Goal: Information Seeking & Learning: Compare options

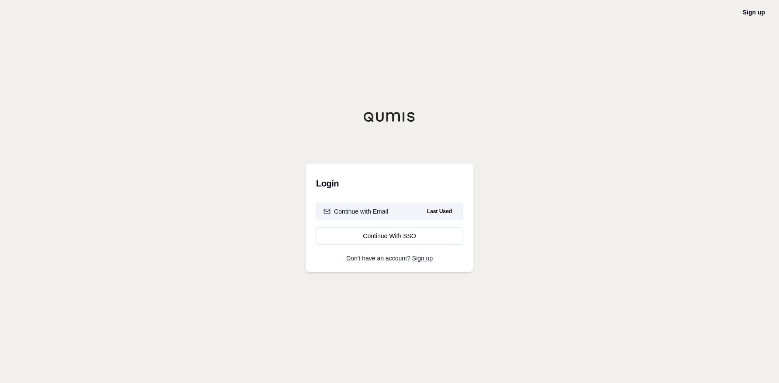
click at [351, 213] on div "Continue with Email" at bounding box center [356, 211] width 65 height 9
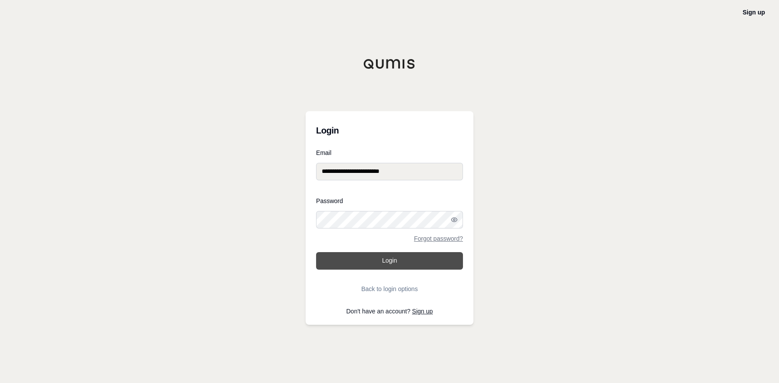
click at [353, 254] on button "Login" at bounding box center [389, 260] width 147 height 17
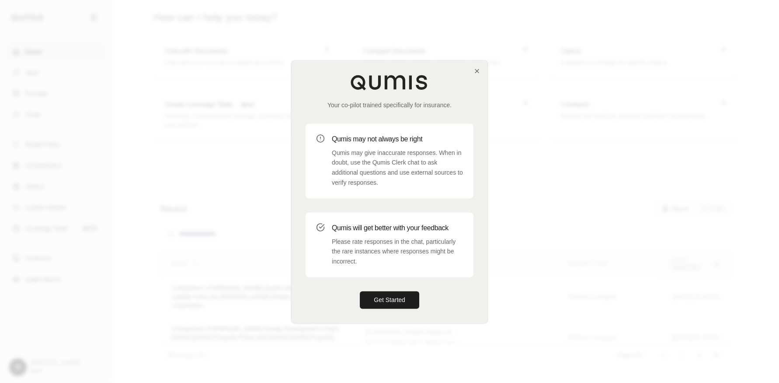
click at [379, 288] on div "Your co-pilot trained specifically for insurance. Qumis may not always be right…" at bounding box center [390, 191] width 196 height 262
click at [382, 299] on button "Get Started" at bounding box center [389, 299] width 59 height 17
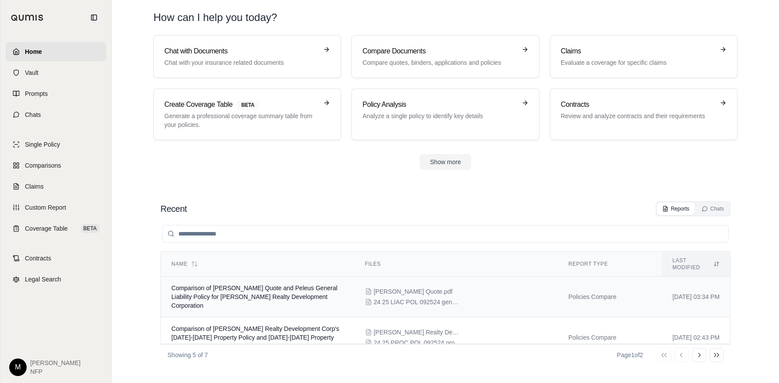
click at [244, 284] on span "Comparison of [PERSON_NAME] Quote and Peleus General Liability Policy for [PERS…" at bounding box center [254, 296] width 166 height 24
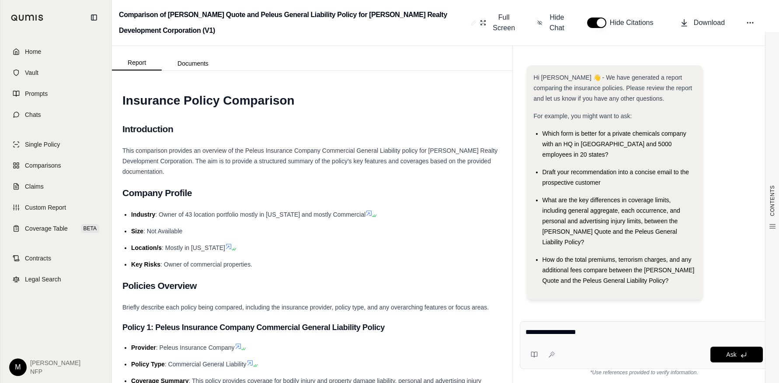
click at [602, 167] on div "Draft your recommendation into a concise email to the prospective customer" at bounding box center [619, 177] width 153 height 21
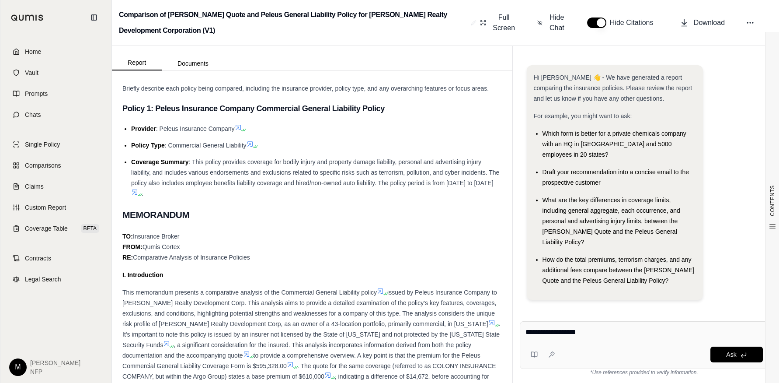
click at [260, 275] on div "I. Introduction" at bounding box center [311, 274] width 379 height 10
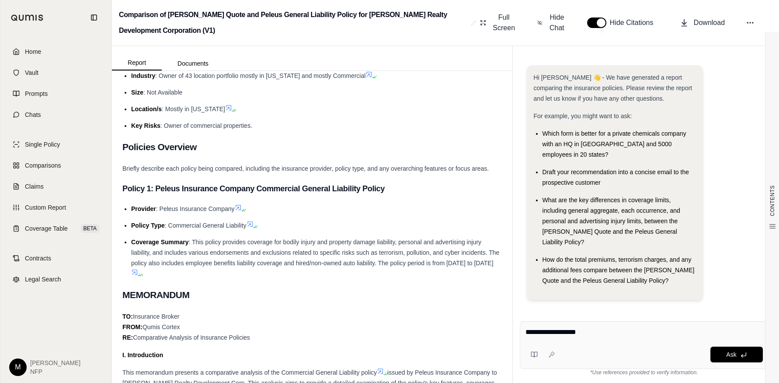
scroll to position [131, 0]
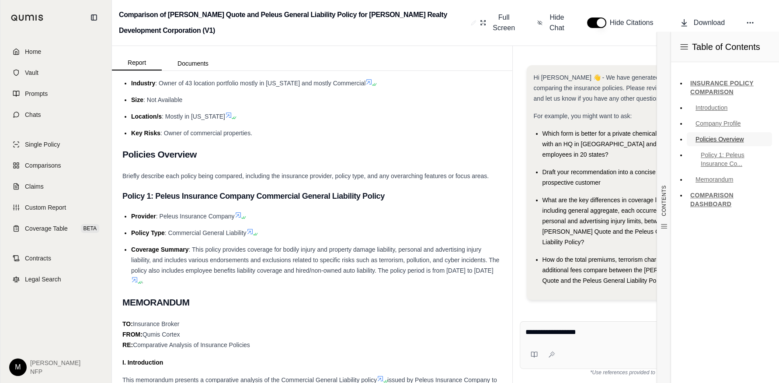
click at [723, 141] on link "Policies Overview" at bounding box center [729, 139] width 85 height 14
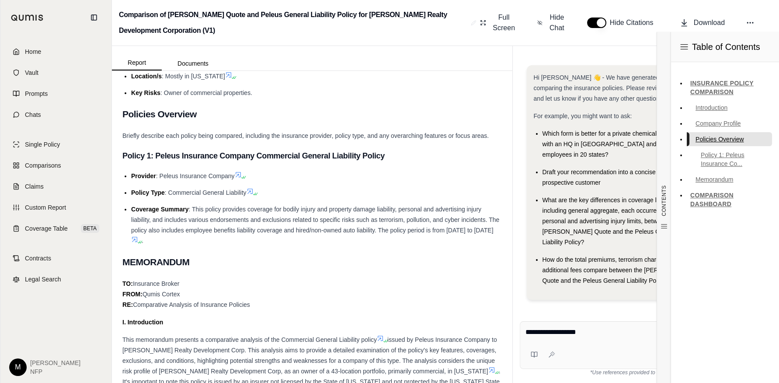
scroll to position [205, 0]
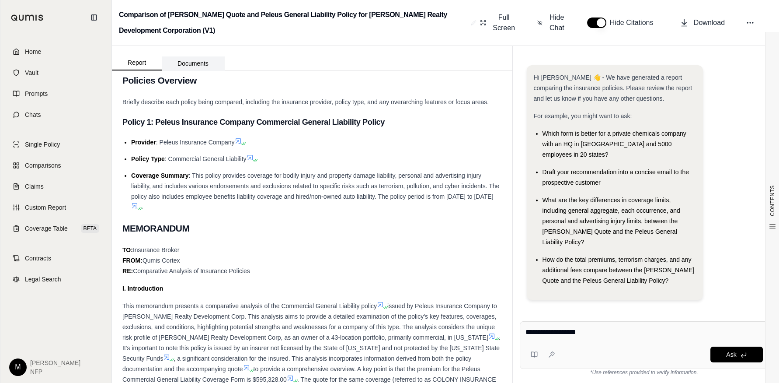
click at [168, 67] on button "Documents" at bounding box center [193, 63] width 63 height 14
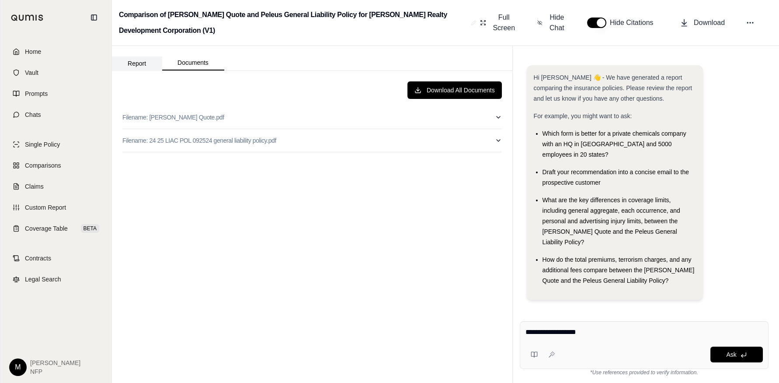
click at [145, 64] on button "Report" at bounding box center [137, 63] width 50 height 14
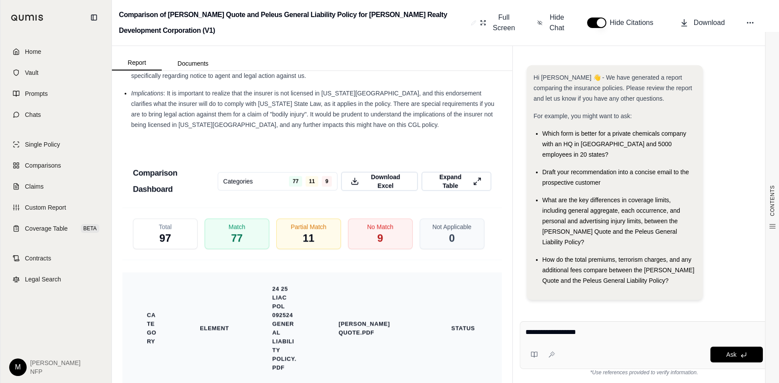
scroll to position [2088, 0]
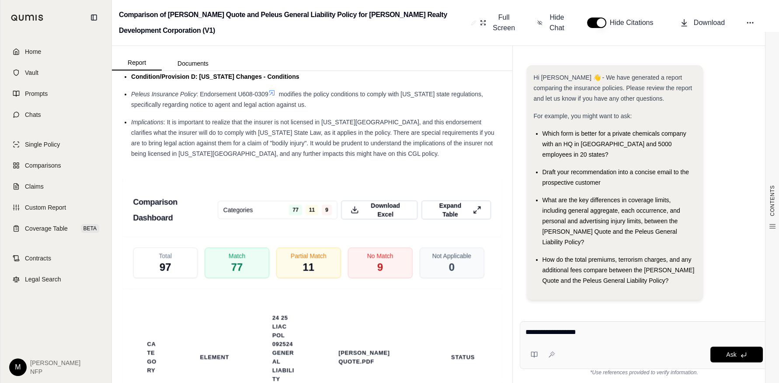
click at [618, 333] on textarea "**********" at bounding box center [645, 332] width 238 height 10
click at [534, 334] on textarea "**********" at bounding box center [645, 332] width 238 height 10
click at [563, 332] on textarea "**********" at bounding box center [645, 332] width 238 height 10
click at [558, 333] on textarea "**********" at bounding box center [645, 332] width 238 height 10
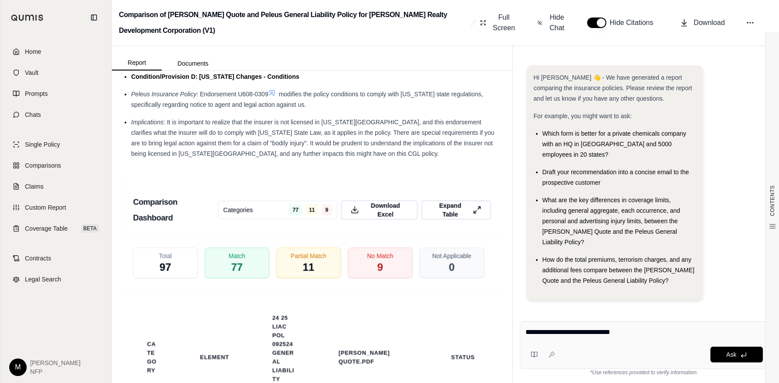
click at [647, 333] on textarea "**********" at bounding box center [645, 332] width 238 height 10
click at [597, 329] on textarea "**********" at bounding box center [645, 332] width 238 height 10
click at [616, 333] on textarea "**********" at bounding box center [645, 332] width 238 height 10
click at [650, 329] on textarea "**********" at bounding box center [645, 332] width 238 height 10
type textarea "**********"
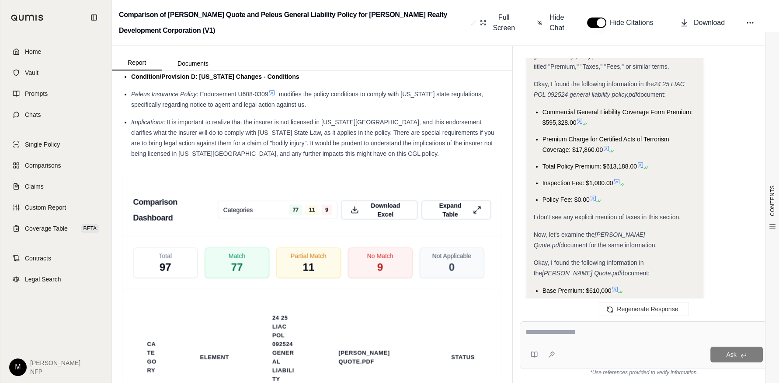
scroll to position [510, 0]
click at [581, 118] on icon at bounding box center [579, 121] width 7 height 7
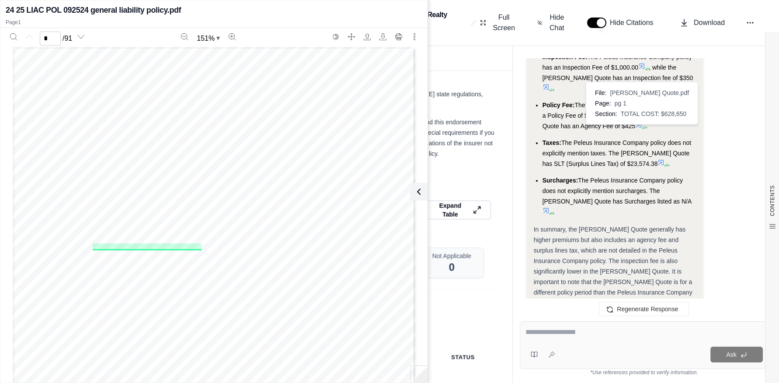
click at [658, 159] on icon at bounding box center [661, 162] width 7 height 7
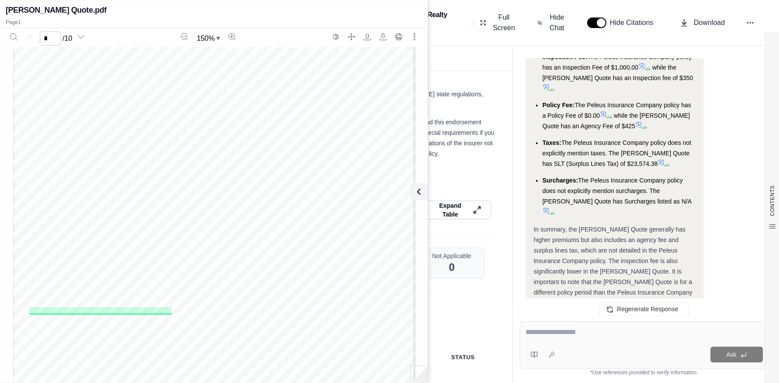
scroll to position [219, 0]
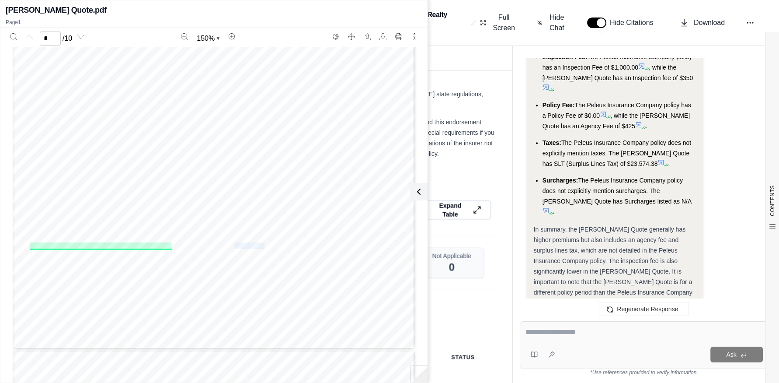
drag, startPoint x: 234, startPoint y: 246, endPoint x: 261, endPoint y: 247, distance: 27.6
click at [261, 247] on span "+ $425 Agency Fee + $23,574.38 SLT" at bounding box center [227, 246] width 100 height 6
drag, startPoint x: 261, startPoint y: 247, endPoint x: 250, endPoint y: 244, distance: 11.8
copy span "$23,574.38"
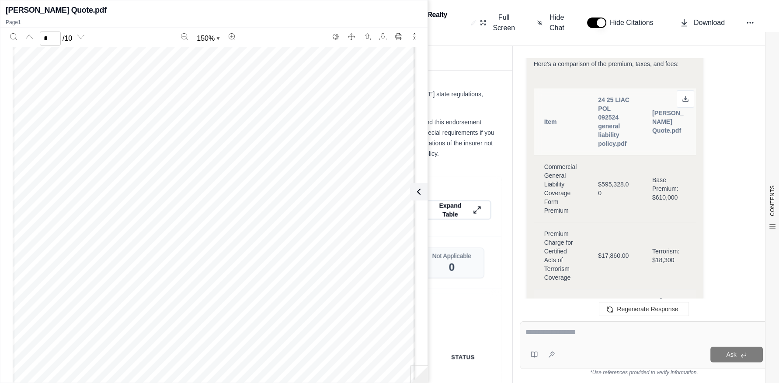
scroll to position [903, 0]
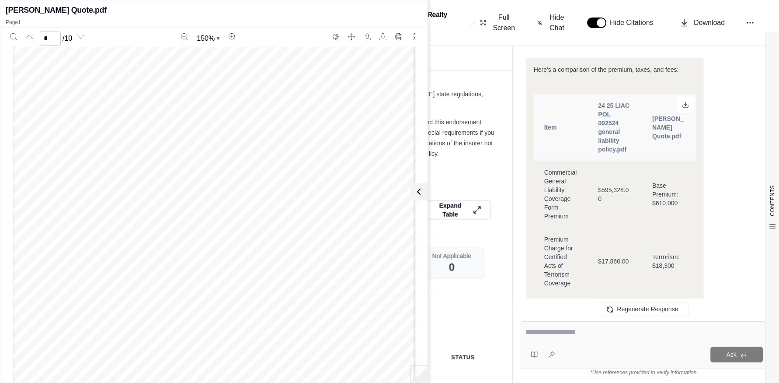
click at [622, 109] on th "24 25 LIAC POL 092524 general liability policy.pdf" at bounding box center [615, 127] width 54 height 67
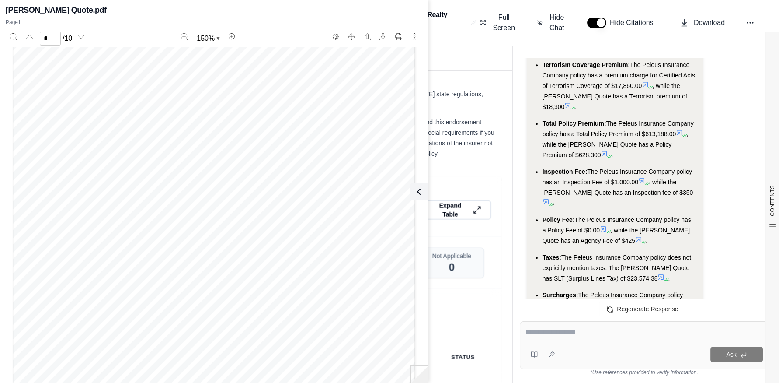
scroll to position [1428, 0]
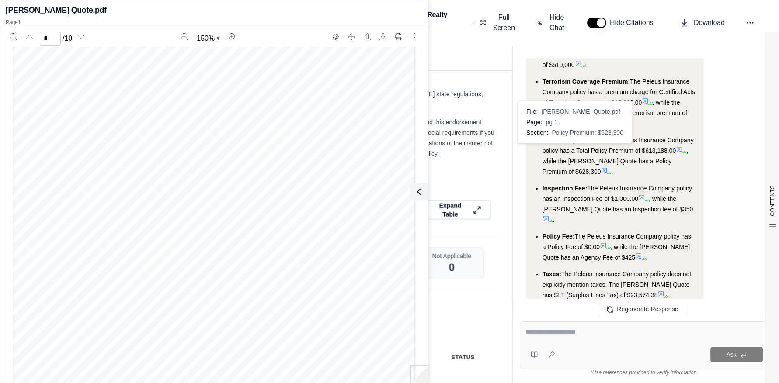
click at [571, 146] on ul "Commercial General Liability Premium: The Peleus Insurance Company policy has a…" at bounding box center [615, 182] width 162 height 331
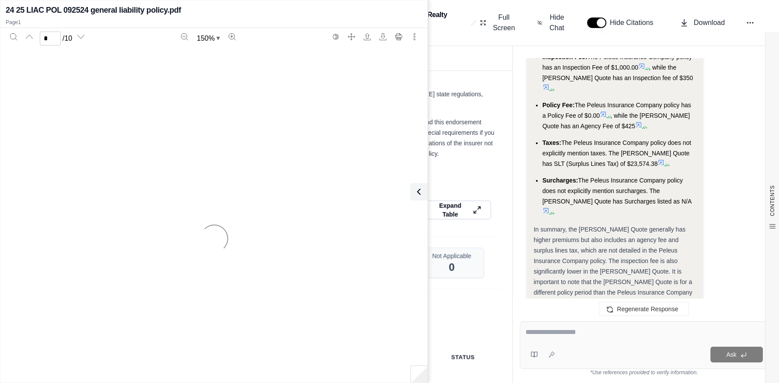
type input "*"
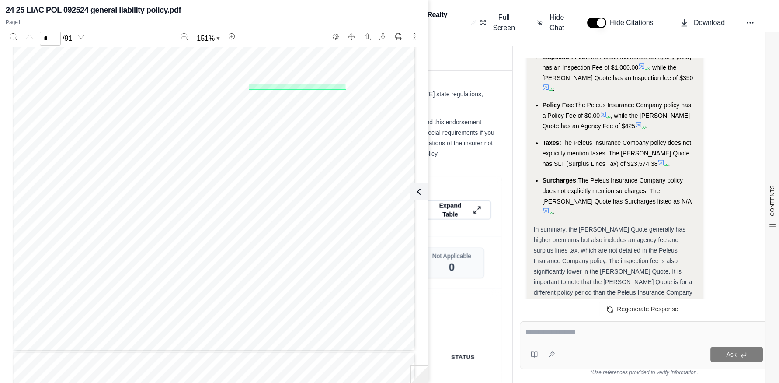
scroll to position [219, 0]
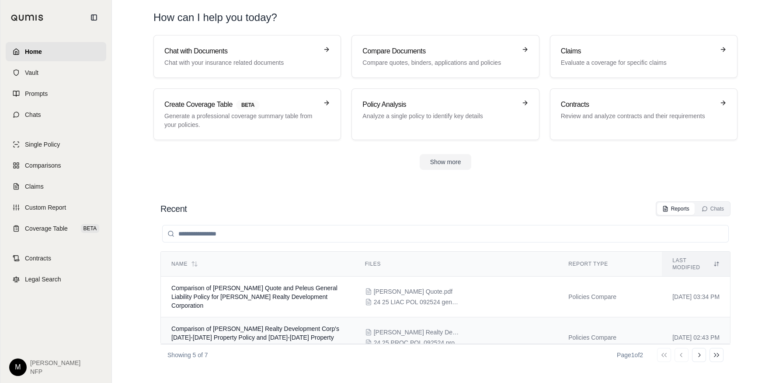
click at [221, 325] on span "Comparison of [PERSON_NAME] Realty Development Corp's [DATE]-[DATE] Property Po…" at bounding box center [255, 337] width 168 height 24
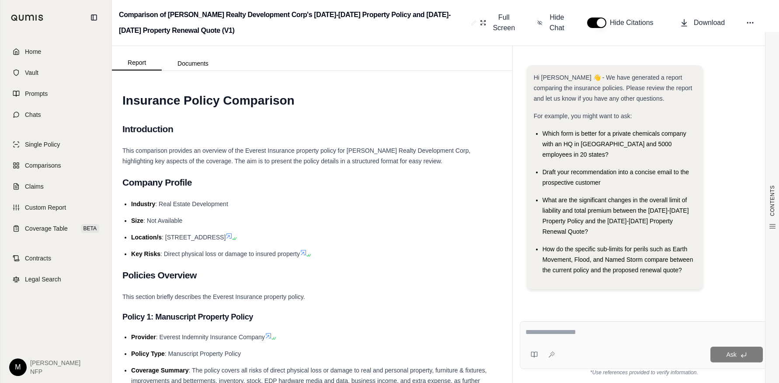
click at [620, 341] on div "Ask" at bounding box center [644, 345] width 249 height 48
type textarea "**********"
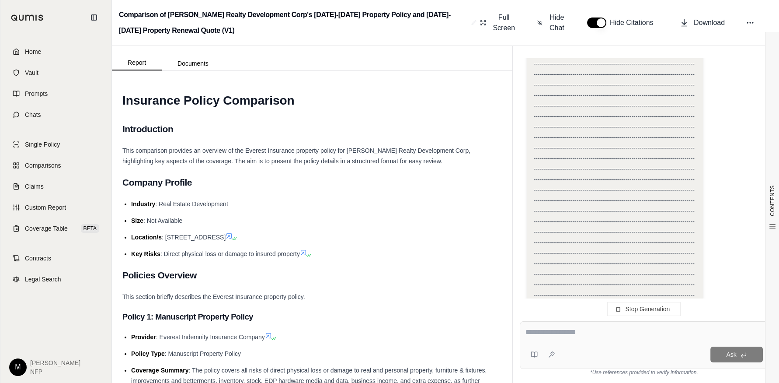
scroll to position [5808, 0]
click at [192, 65] on button "Documents" at bounding box center [193, 63] width 63 height 14
click at [199, 35] on h2 "Comparison of [PERSON_NAME] Realty Development Corp's [DATE]-[DATE] Property Po…" at bounding box center [293, 22] width 349 height 31
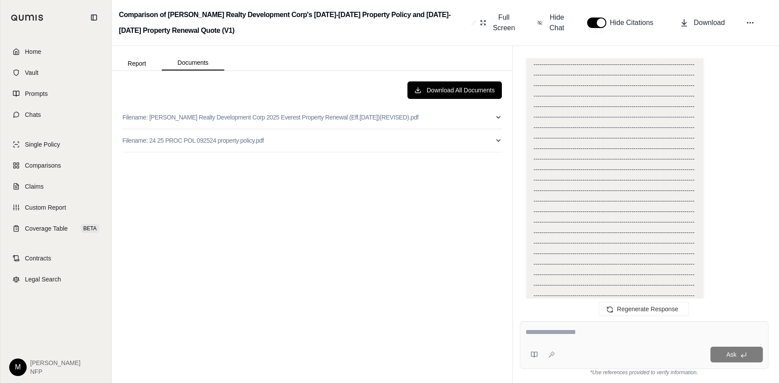
scroll to position [9067, 0]
click at [614, 303] on button "Regenerate Response" at bounding box center [644, 309] width 90 height 14
click at [446, 177] on div "Download All Documents Filename: [PERSON_NAME] Realty Development Corp 2025 Eve…" at bounding box center [311, 226] width 393 height 305
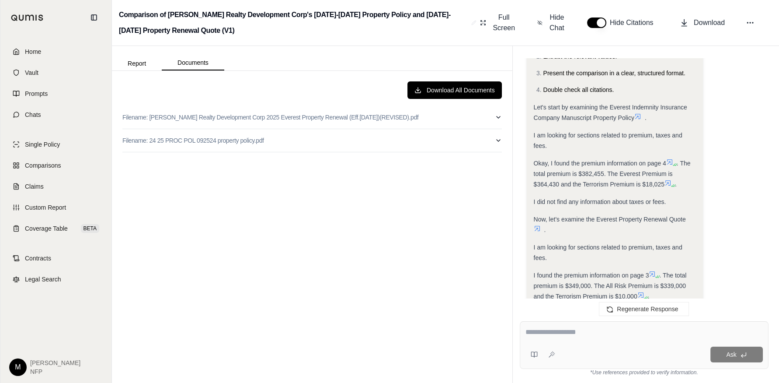
scroll to position [410, 0]
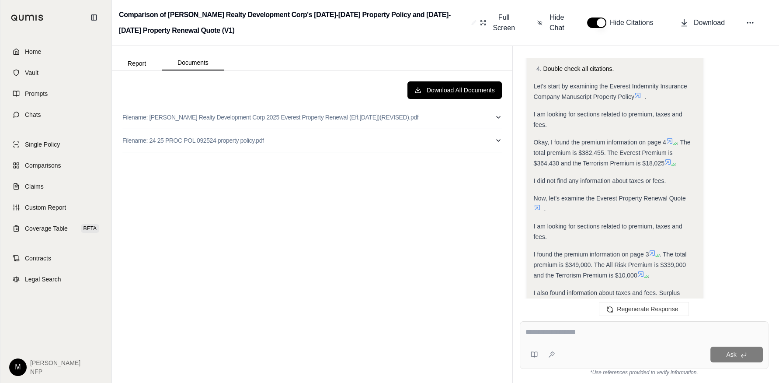
click at [675, 137] on span at bounding box center [671, 140] width 10 height 7
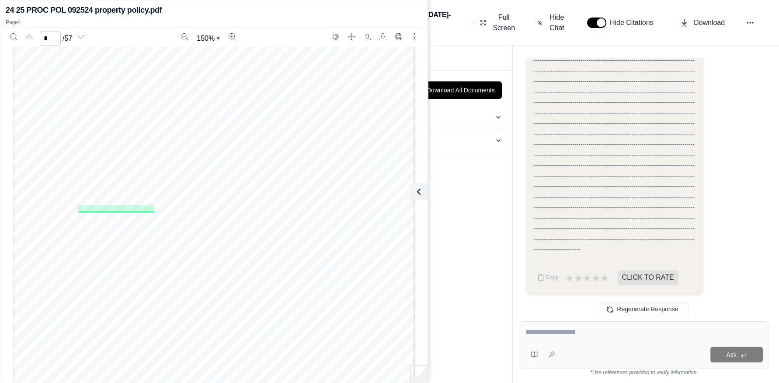
scroll to position [1740, 0]
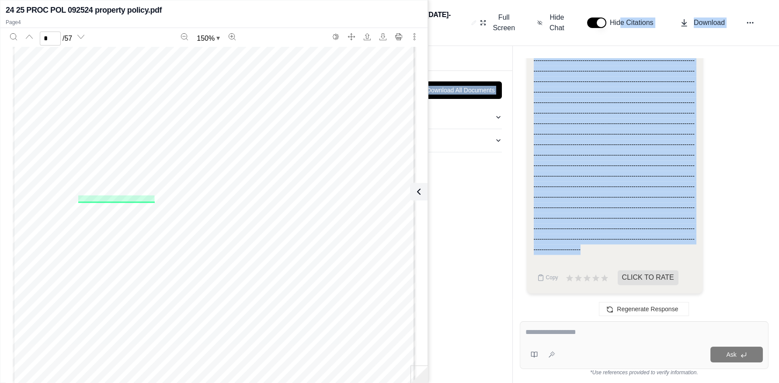
drag, startPoint x: 774, startPoint y: 249, endPoint x: 622, endPoint y: -14, distance: 303.2
click at [622, 0] on html "Home Vault Prompts Chats Single Policy Comparisons Claims Custom Report Coverag…" at bounding box center [389, 191] width 779 height 383
drag, startPoint x: 622, startPoint y: -14, endPoint x: 677, endPoint y: 175, distance: 196.4
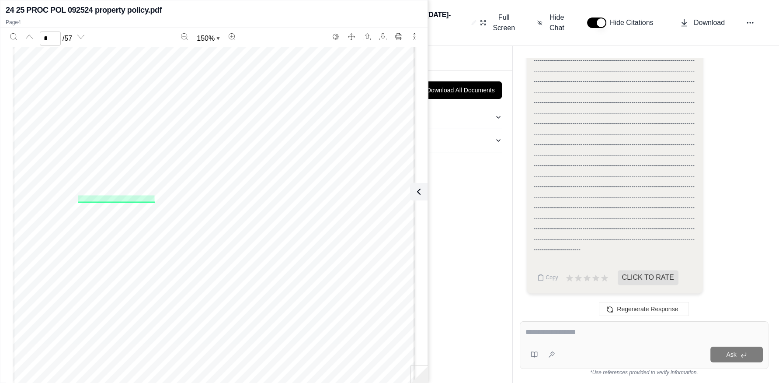
click at [521, 151] on div "Hi [PERSON_NAME] 👋 - We have generated a report comparing the insurance policie…" at bounding box center [644, 182] width 249 height 249
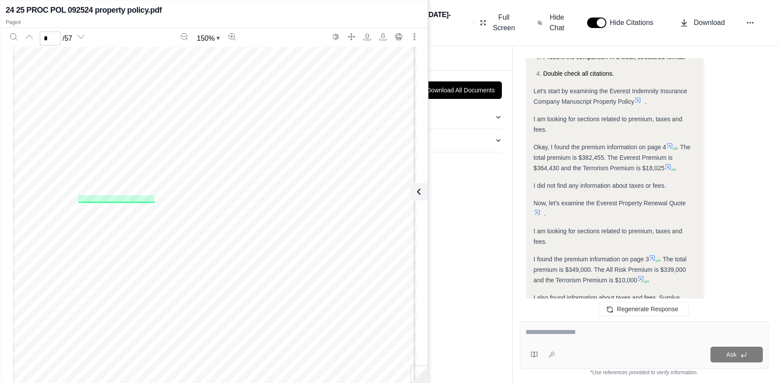
scroll to position [11647, 0]
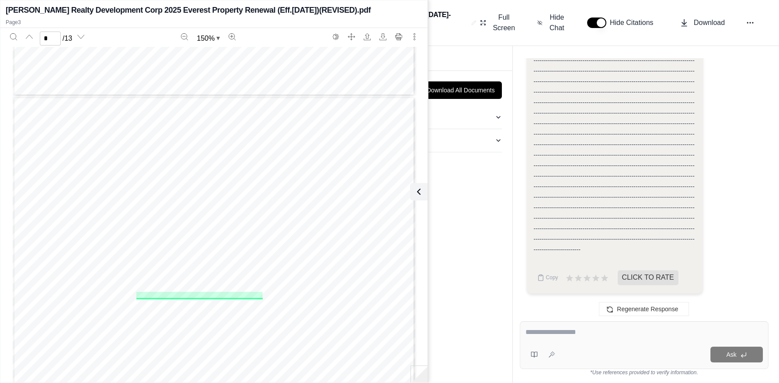
scroll to position [962, 0]
type input "*"
click at [470, 54] on div "Report Documents" at bounding box center [312, 58] width 400 height 24
click at [424, 190] on button at bounding box center [416, 191] width 17 height 17
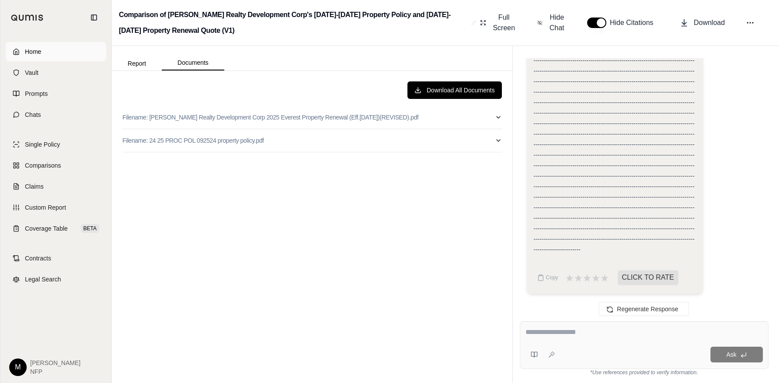
click at [46, 55] on link "Home" at bounding box center [56, 51] width 101 height 19
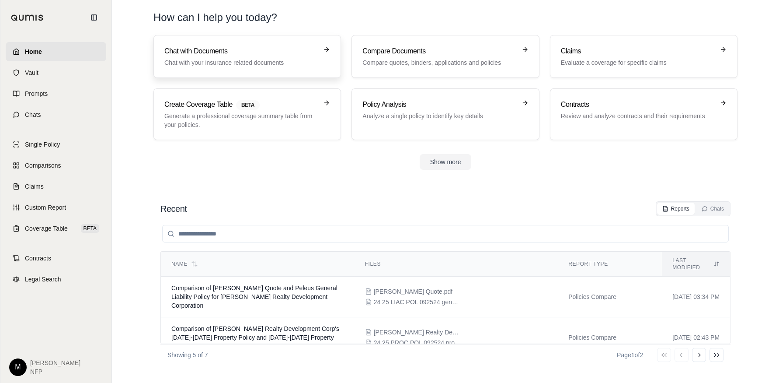
click at [212, 44] on link "Chat with Documents Chat with your insurance related documents" at bounding box center [247, 56] width 188 height 43
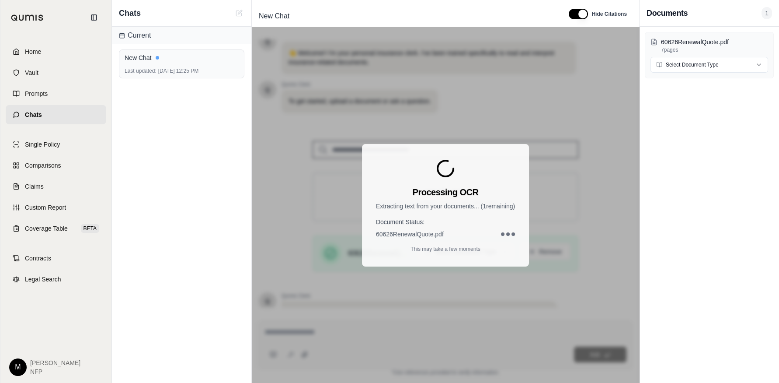
scroll to position [89, 0]
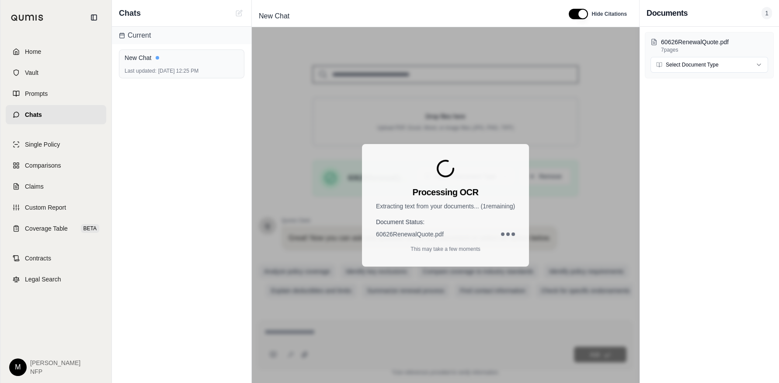
click at [751, 168] on div "60626RenewalQuote.pdf 7 pages Select Document Type" at bounding box center [709, 205] width 139 height 356
click at [742, 59] on html "Home Vault Prompts Chats Single Policy Comparisons Claims Custom Report Coverag…" at bounding box center [389, 191] width 779 height 383
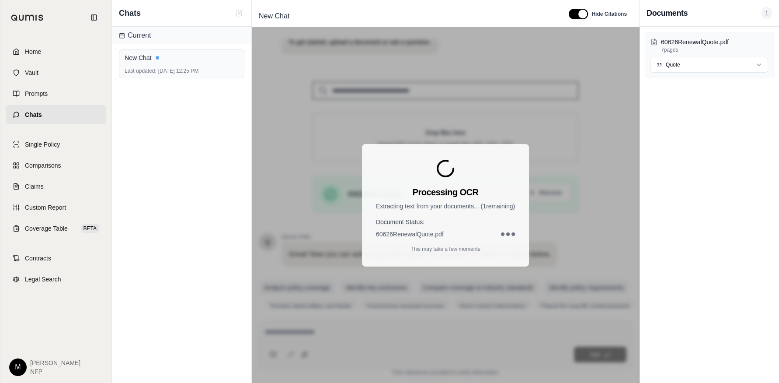
scroll to position [96, 0]
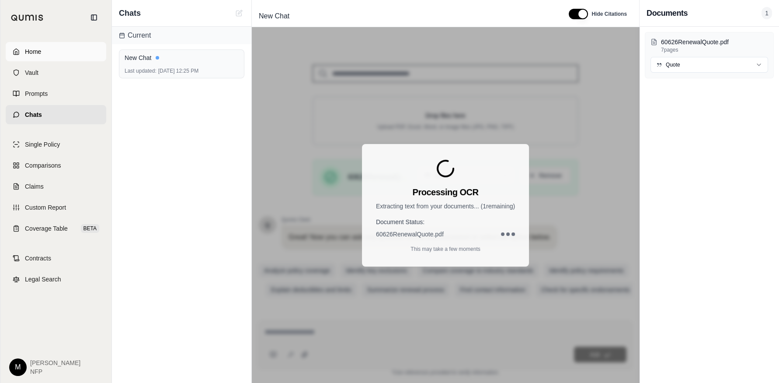
click at [44, 55] on link "Home" at bounding box center [56, 51] width 101 height 19
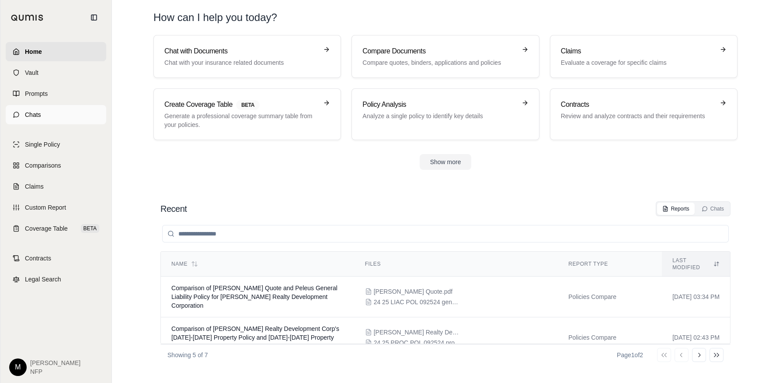
click at [80, 116] on link "Chats" at bounding box center [56, 114] width 101 height 19
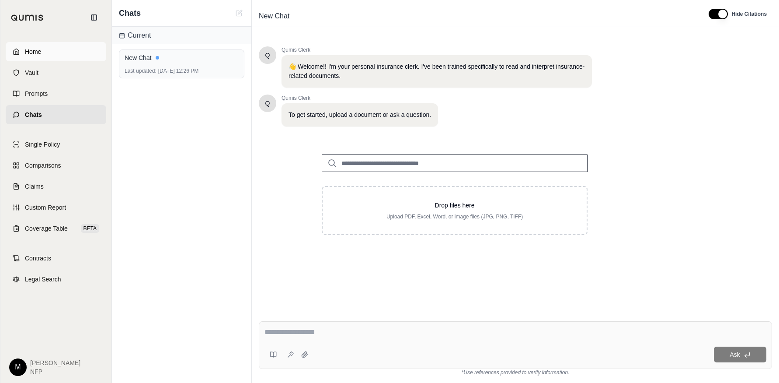
click at [41, 51] on span "Home" at bounding box center [33, 51] width 16 height 9
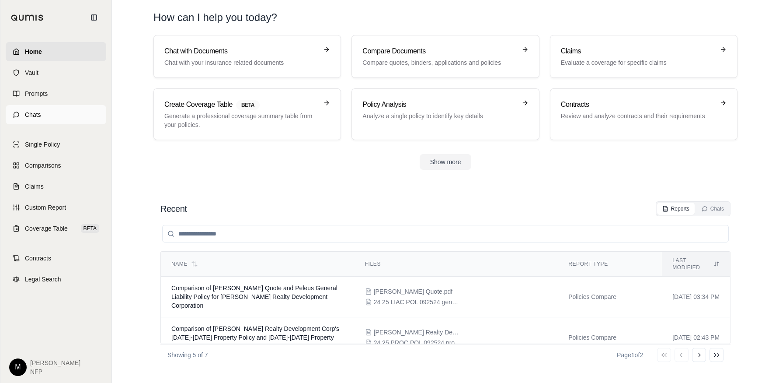
click at [26, 106] on link "Chats" at bounding box center [56, 114] width 101 height 19
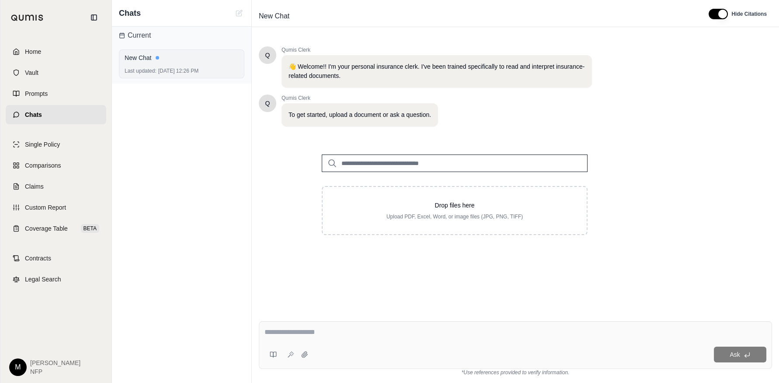
click at [146, 60] on div "New Chat" at bounding box center [182, 57] width 114 height 9
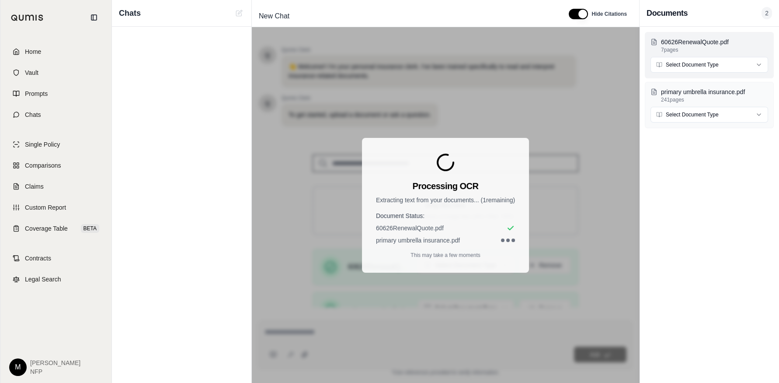
click at [710, 68] on html "Home Vault Prompts Chats Single Policy Comparisons Claims Custom Report Coverag…" at bounding box center [389, 191] width 779 height 383
click at [680, 112] on html "Home Vault Prompts Chats Single Policy Comparisons Claims Custom Report Coverag…" at bounding box center [389, 191] width 779 height 383
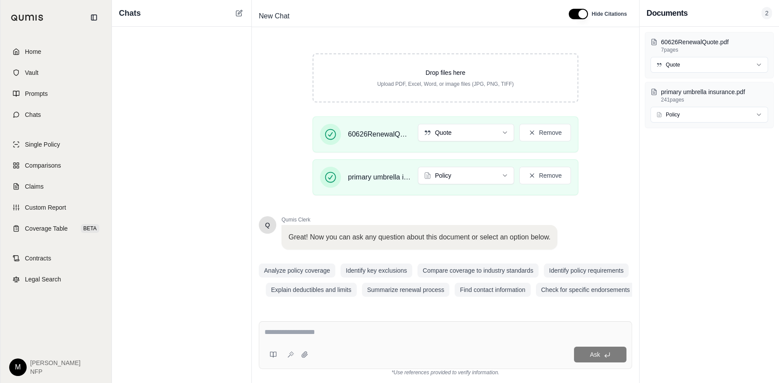
scroll to position [138, 0]
click at [55, 169] on span "Comparisons" at bounding box center [43, 165] width 36 height 9
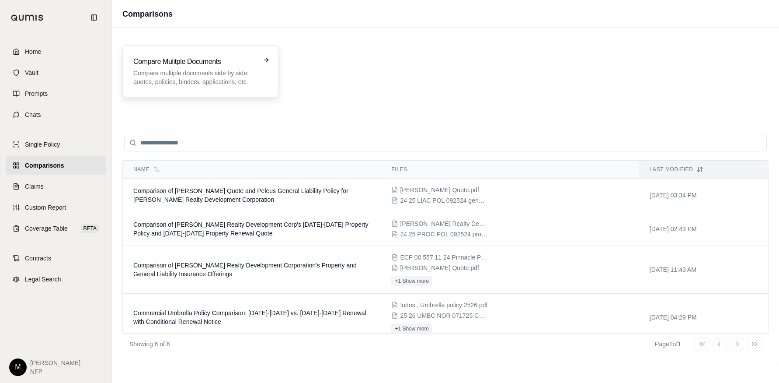
click at [197, 80] on p "Compare multiple documents side by side: quotes, policies, binders, application…" at bounding box center [194, 77] width 122 height 17
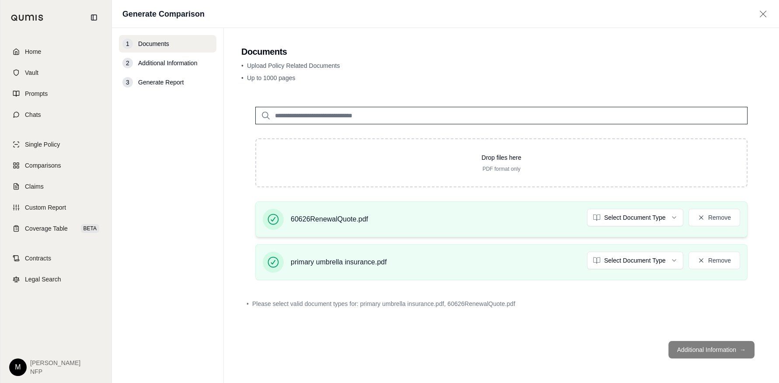
click at [663, 229] on div "60626RenewalQuote.pdf Select Document Type Remove" at bounding box center [501, 219] width 477 height 21
click at [657, 216] on html "Home Vault Prompts Chats Single Policy Comparisons Claims Custom Report Coverag…" at bounding box center [389, 191] width 779 height 383
click at [613, 261] on html "Document type updated successfully Home Vault Prompts Chats Single Policy Compa…" at bounding box center [389, 191] width 779 height 383
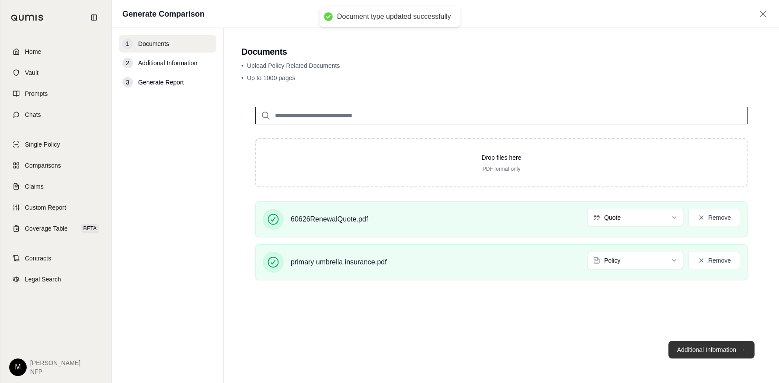
click at [694, 352] on button "Additional Information →" at bounding box center [711, 349] width 86 height 17
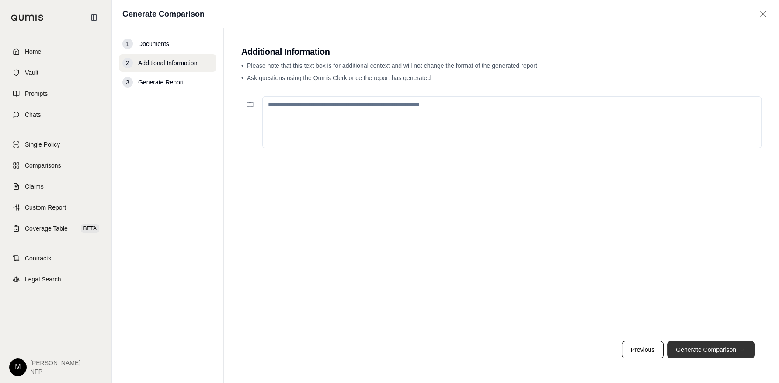
click at [734, 349] on button "Generate Comparison →" at bounding box center [710, 349] width 87 height 17
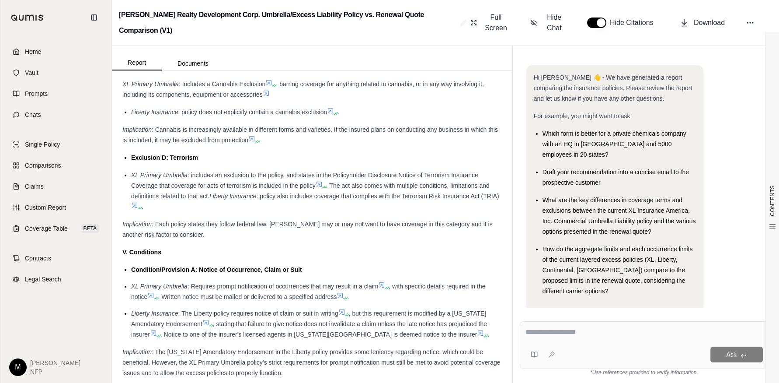
scroll to position [1705, 0]
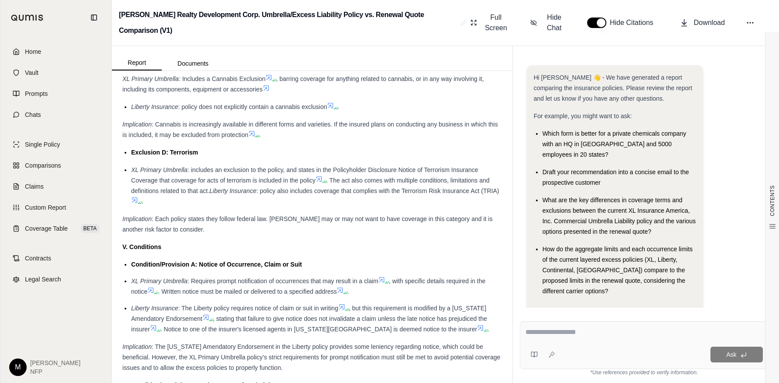
click at [528, 331] on textarea at bounding box center [645, 332] width 238 height 10
type textarea "**********"
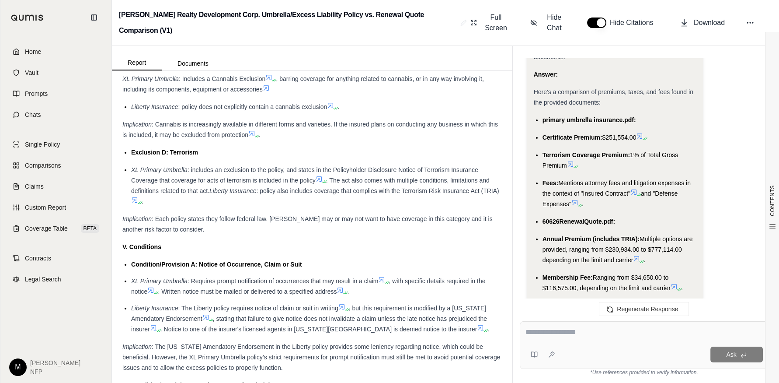
scroll to position [680, 0]
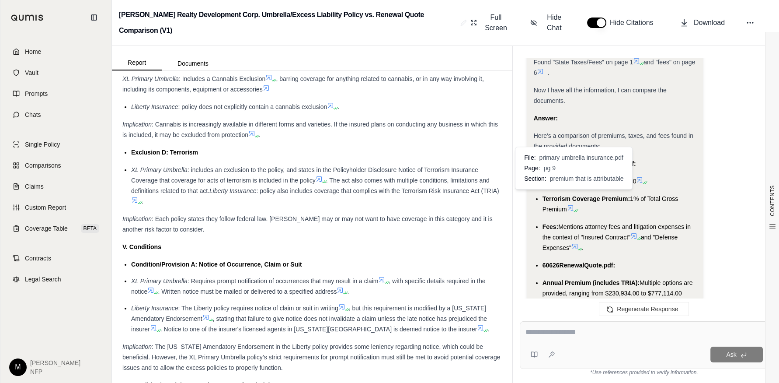
click at [570, 204] on icon at bounding box center [570, 207] width 7 height 7
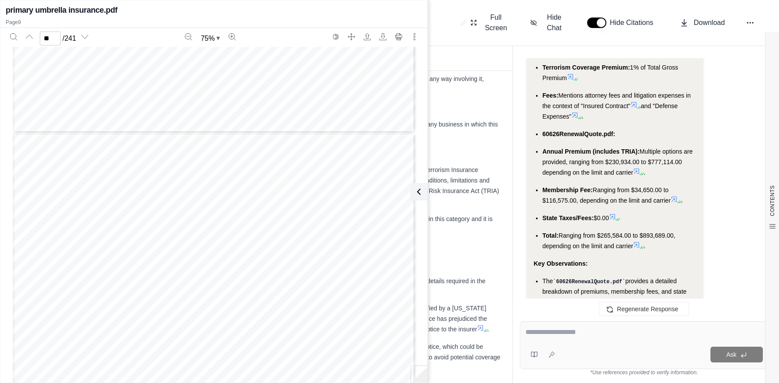
scroll to position [768, 0]
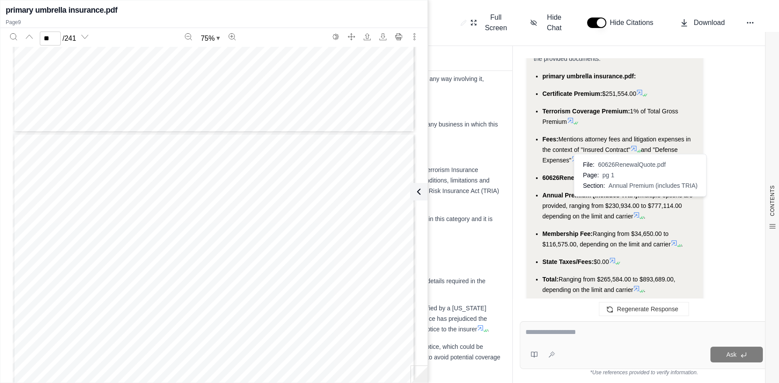
click at [639, 204] on div "Analysis: Okay, I need to compare the premiums, taxes, and fees for the documen…" at bounding box center [615, 21] width 162 height 843
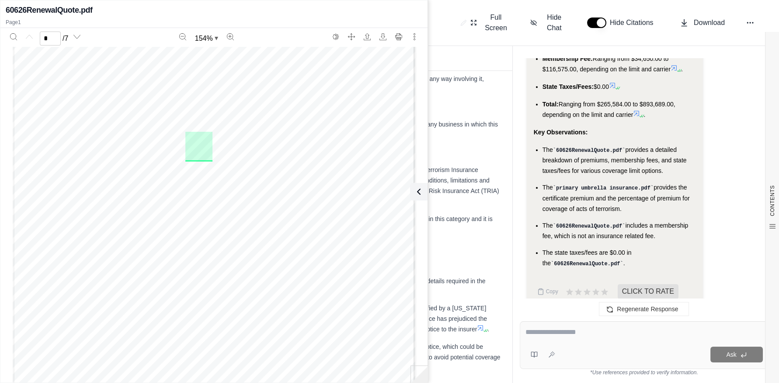
scroll to position [219, 0]
drag, startPoint x: 216, startPoint y: 181, endPoint x: 189, endPoint y: 182, distance: 26.7
click at [189, 182] on div "Phone: [PHONE_NUMBER] Facsimile: [PHONE_NUMBER] Website: [DOMAIN_NAME] American…" at bounding box center [214, 96] width 403 height 537
drag, startPoint x: 184, startPoint y: 179, endPoint x: 205, endPoint y: 180, distance: 21.0
click at [205, 180] on span "$446,895.00" at bounding box center [201, 180] width 31 height 7
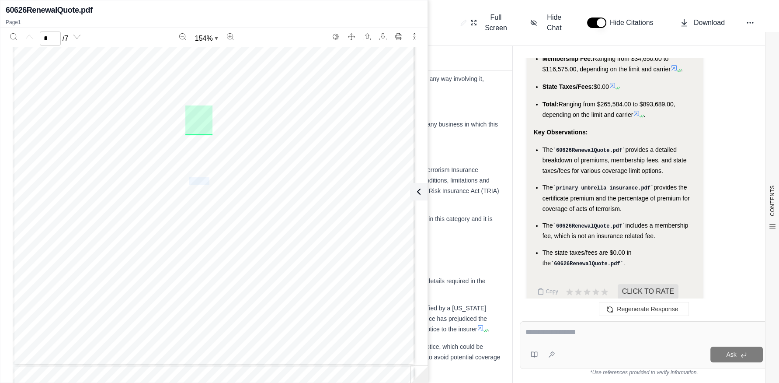
drag, startPoint x: 205, startPoint y: 180, endPoint x: 200, endPoint y: 182, distance: 6.1
copy span "446,895"
drag, startPoint x: 252, startPoint y: 179, endPoint x: 236, endPoint y: 180, distance: 16.2
click at [236, 180] on span "$67,050.00" at bounding box center [249, 180] width 28 height 7
copy span "67,050"
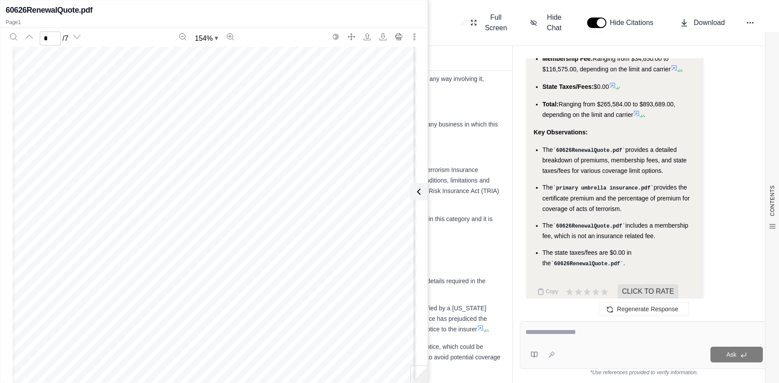
scroll to position [1137, 0]
click at [544, 182] on li "The primary umbrella insurance.pdf provides the certificate premium and the per…" at bounding box center [619, 198] width 153 height 32
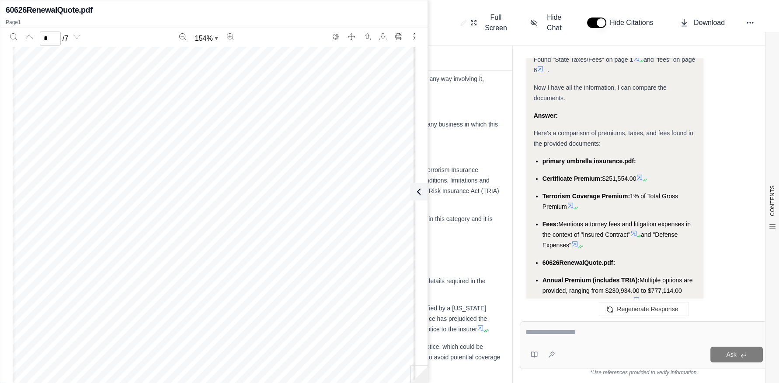
scroll to position [680, 0]
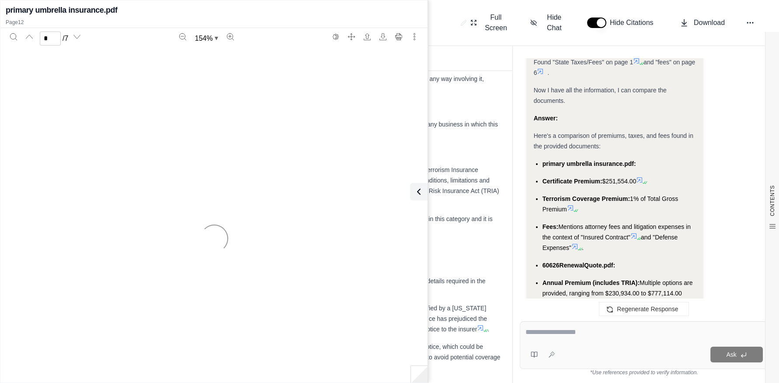
click at [643, 167] on div "Analysis: Okay, I need to compare the premiums, taxes, and fees for the documen…" at bounding box center [615, 108] width 162 height 843
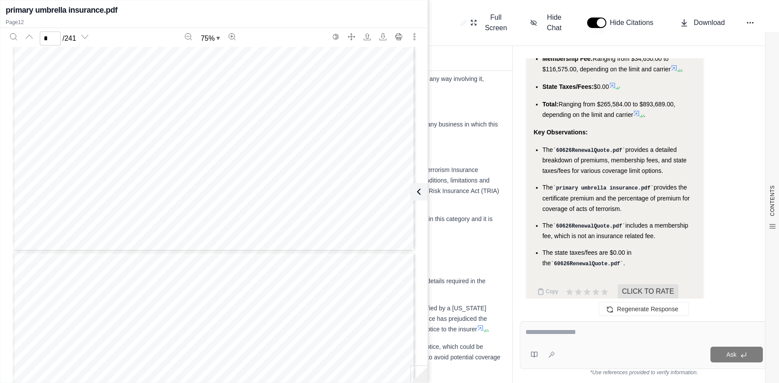
type input "**"
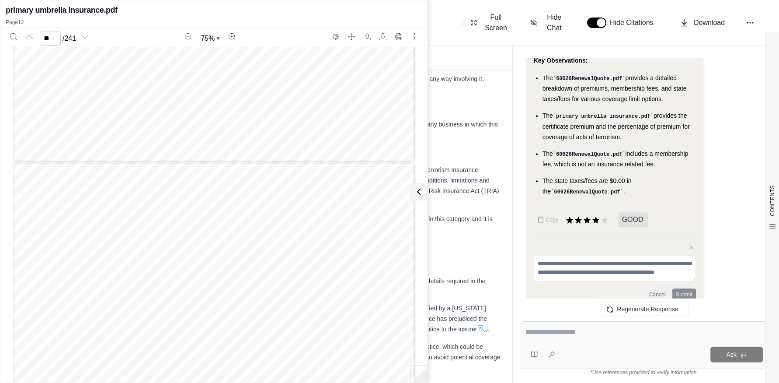
scroll to position [0, 0]
click at [73, 237] on div "Page 10" at bounding box center [214, 292] width 403 height 261
click at [607, 263] on textarea at bounding box center [615, 268] width 162 height 26
drag, startPoint x: 626, startPoint y: 252, endPoint x: 483, endPoint y: 252, distance: 143.0
type textarea "**********"
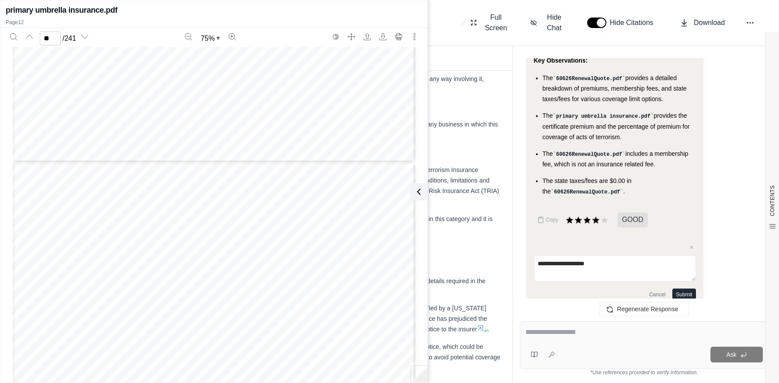
click at [483, 252] on div "Report Documents CONTENTS Table of Contents INSURANCE POLICY COMPARISON Introdu…" at bounding box center [445, 214] width 667 height 337
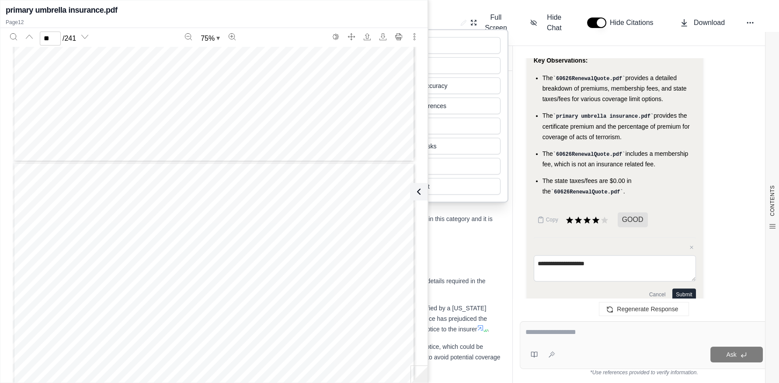
click at [612, 255] on textarea "**********" at bounding box center [615, 268] width 162 height 26
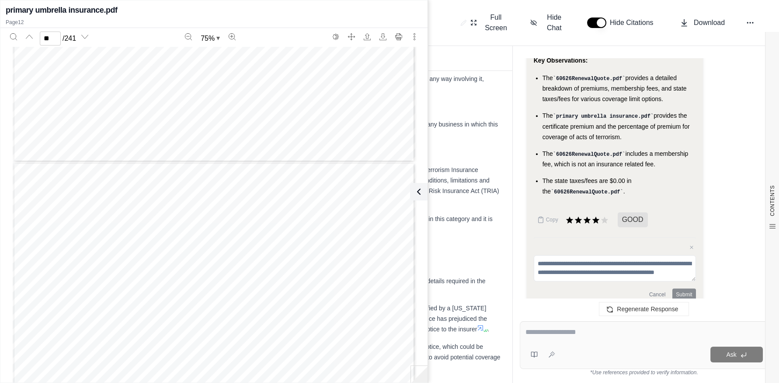
click at [538, 325] on div "Ask" at bounding box center [644, 345] width 249 height 48
type textarea "**********"
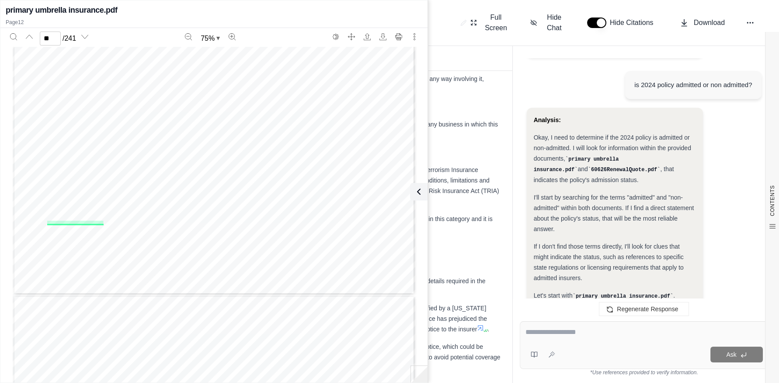
scroll to position [2885, 0]
type input "**"
click at [422, 188] on icon at bounding box center [417, 191] width 10 height 10
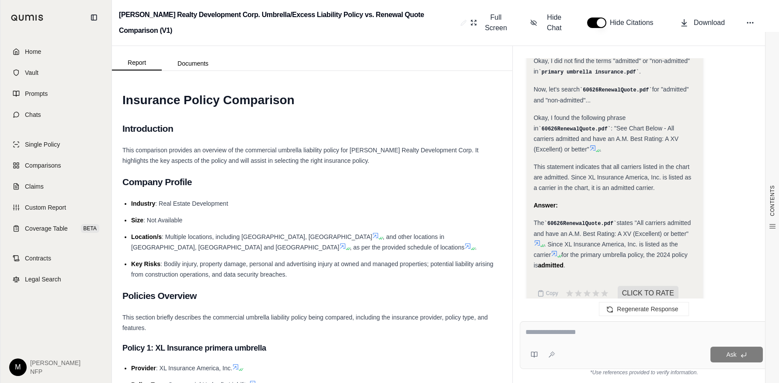
scroll to position [0, 0]
click at [25, 47] on span "Home" at bounding box center [33, 51] width 16 height 9
